Goal: Navigation & Orientation: Find specific page/section

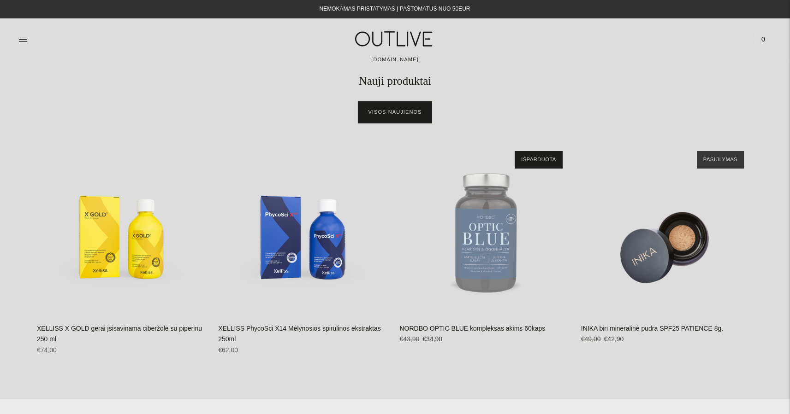
click at [397, 114] on link "Visos naujienos" at bounding box center [394, 112] width 73 height 22
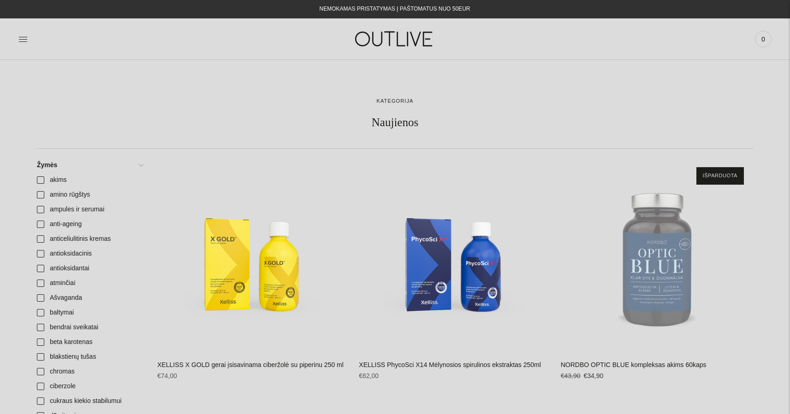
scroll to position [13, 0]
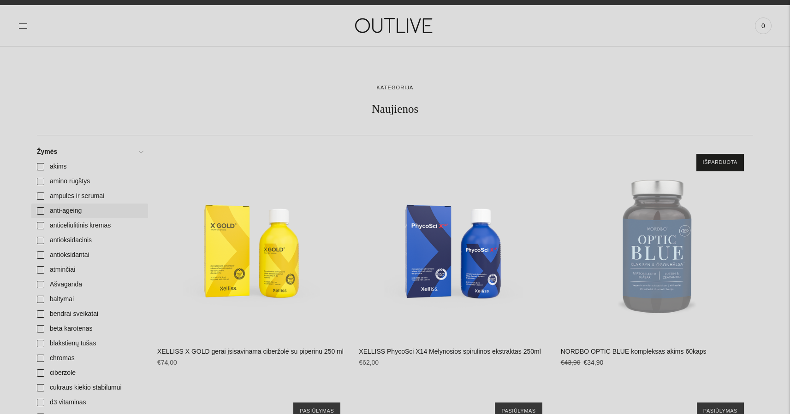
click at [74, 213] on link "anti-ageing" at bounding box center [89, 211] width 117 height 15
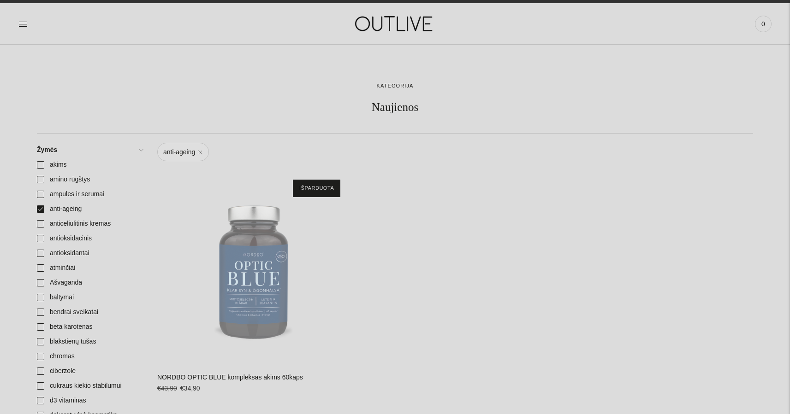
scroll to position [27, 0]
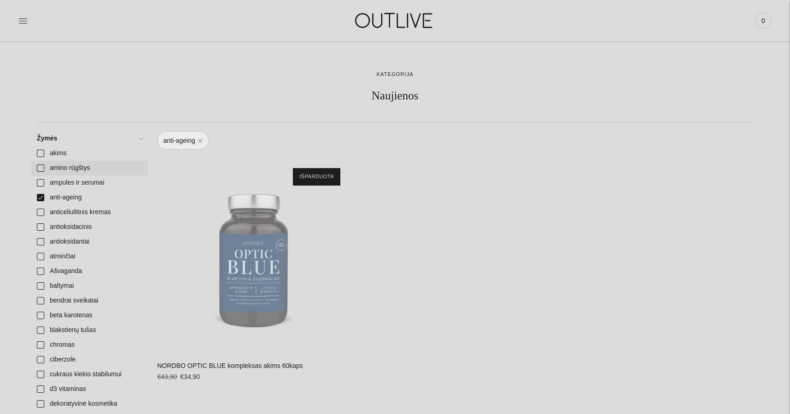
drag, startPoint x: 83, startPoint y: 196, endPoint x: 82, endPoint y: 171, distance: 25.4
click at [83, 196] on link "anti-ageing" at bounding box center [89, 197] width 117 height 15
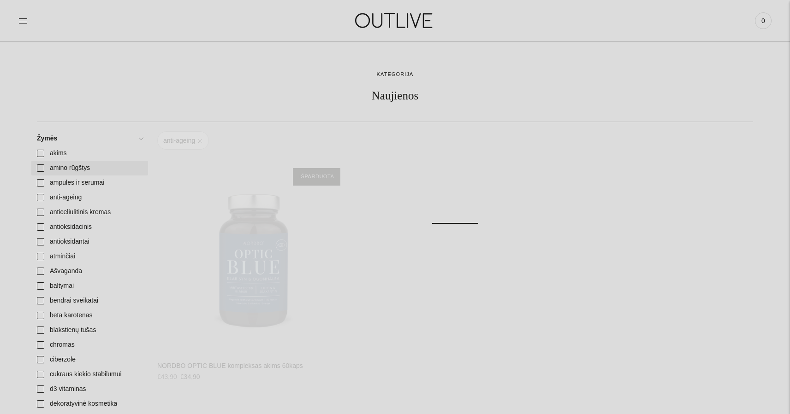
click at [81, 166] on link "amino rūgštys" at bounding box center [89, 168] width 117 height 15
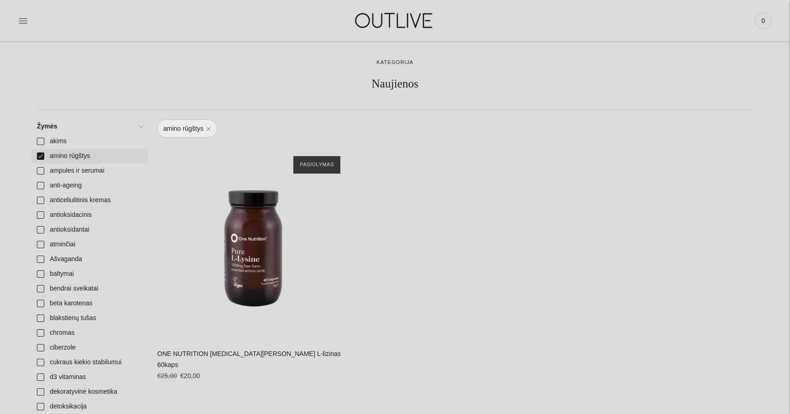
scroll to position [41, 0]
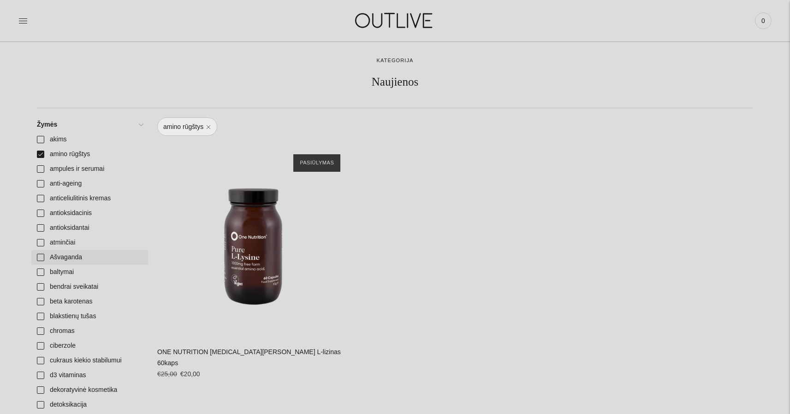
click at [65, 255] on link "Ašvaganda" at bounding box center [89, 257] width 117 height 15
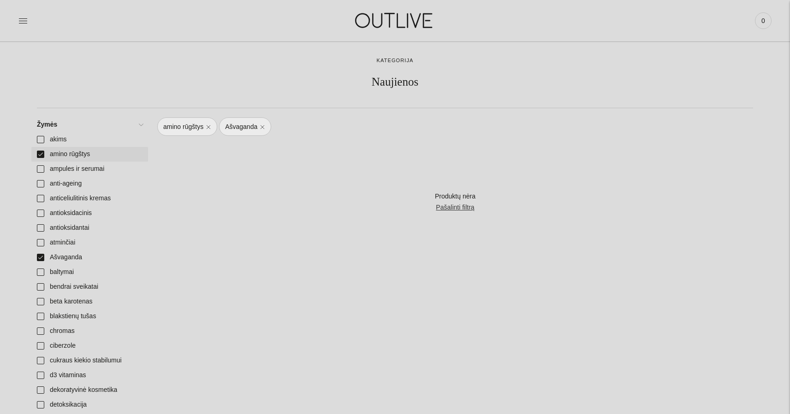
click at [77, 156] on link "amino rūgštys" at bounding box center [89, 154] width 117 height 15
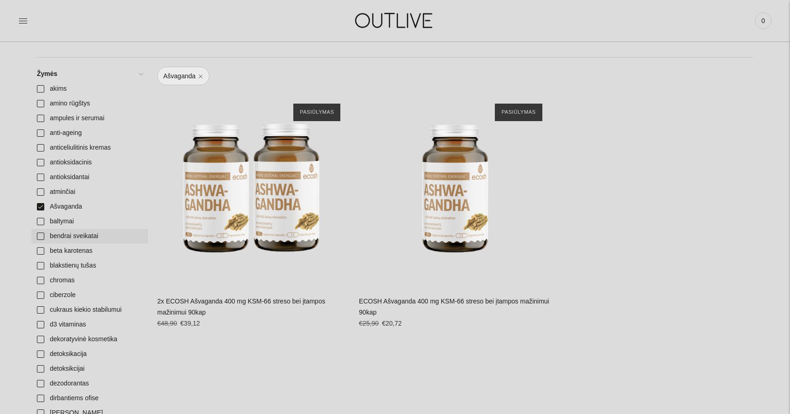
scroll to position [108, 0]
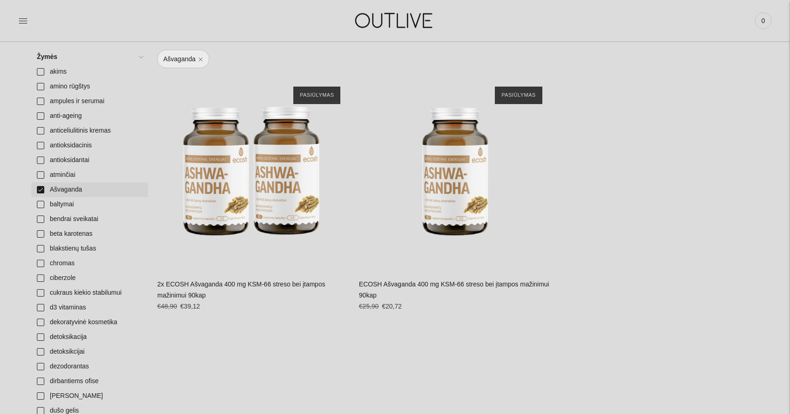
click at [61, 193] on link "Ašvaganda" at bounding box center [89, 190] width 117 height 15
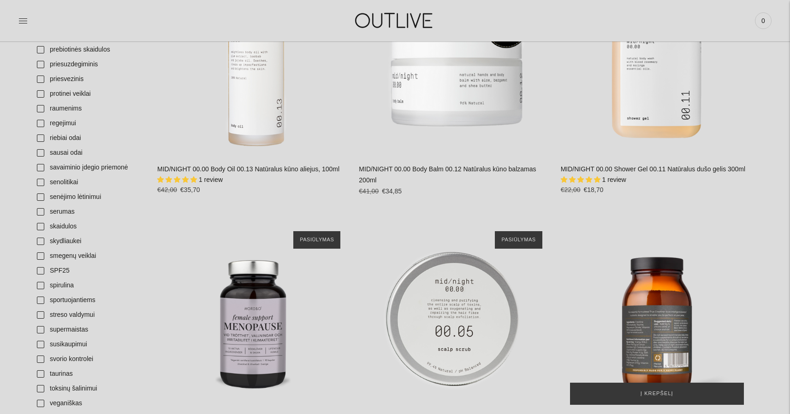
scroll to position [1397, 0]
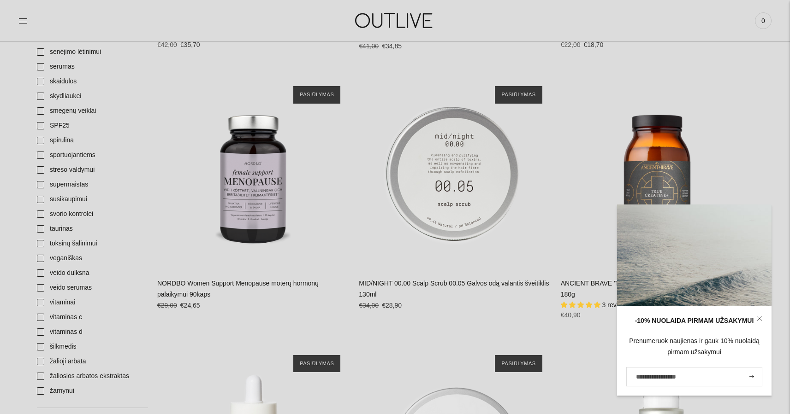
click at [759, 318] on icon at bounding box center [760, 319] width 6 height 6
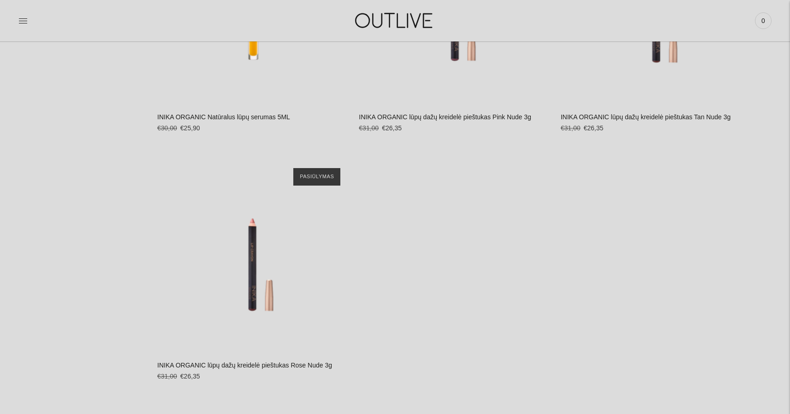
scroll to position [4081, 0]
